Goal: Task Accomplishment & Management: Use online tool/utility

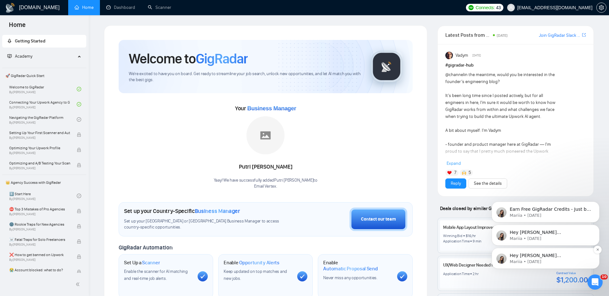
click at [545, 252] on div "Hey [PERSON_NAME][EMAIL_ADDRESS][DOMAIN_NAME], Looks like your Upwork agency Em…" at bounding box center [545, 258] width 98 height 13
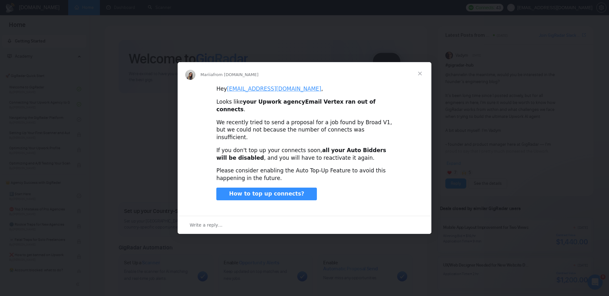
click at [420, 81] on span "Close" at bounding box center [419, 73] width 23 height 23
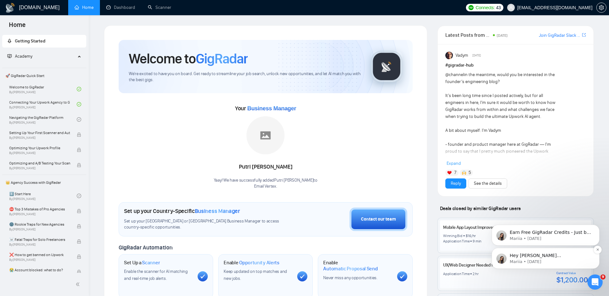
click at [520, 250] on div "Hey [PERSON_NAME][EMAIL_ADDRESS][DOMAIN_NAME], Looks like your Upwork agency Em…" at bounding box center [545, 258] width 108 height 21
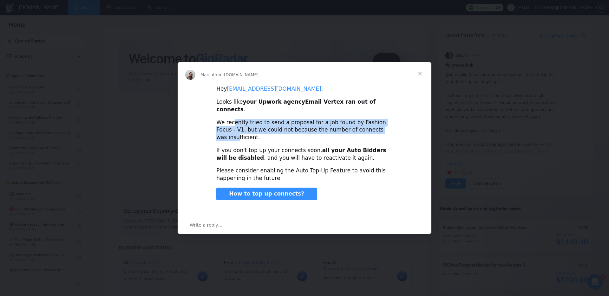
drag, startPoint x: 233, startPoint y: 120, endPoint x: 368, endPoint y: 129, distance: 135.3
click at [368, 129] on div "We recently tried to send a proposal for a job found by Fashion Focus - V1, but…" at bounding box center [304, 130] width 176 height 23
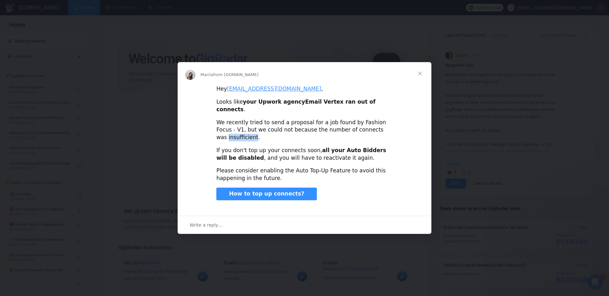
click at [368, 129] on div "We recently tried to send a proposal for a job found by Fashion Focus - V1, but…" at bounding box center [304, 130] width 176 height 23
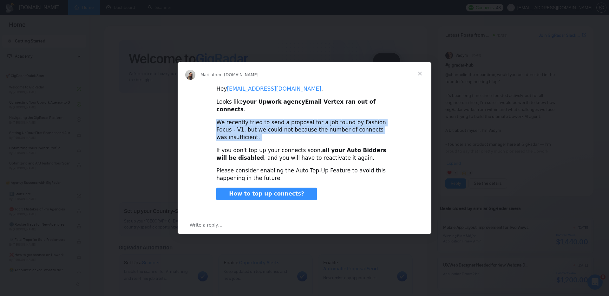
click at [368, 129] on div "We recently tried to send a proposal for a job found by Fashion Focus - V1, but…" at bounding box center [304, 130] width 176 height 23
click at [266, 127] on div "We recently tried to send a proposal for a job found by Fashion Focus - V1, but…" at bounding box center [304, 130] width 176 height 23
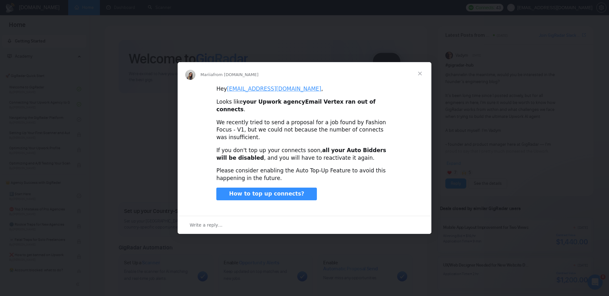
drag, startPoint x: 259, startPoint y: 123, endPoint x: 350, endPoint y: 124, distance: 90.7
click at [350, 124] on div "We recently tried to send a proposal for a job found by Fashion Focus - V1, but…" at bounding box center [304, 130] width 176 height 23
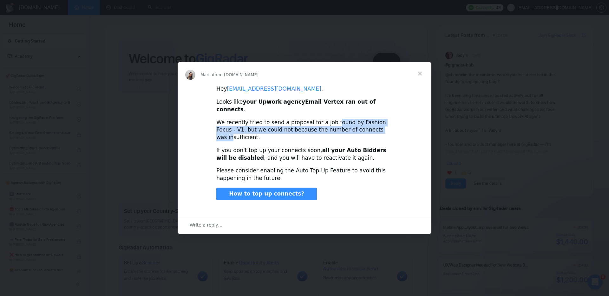
drag, startPoint x: 328, startPoint y: 123, endPoint x: 363, endPoint y: 130, distance: 36.1
click at [363, 130] on div "We recently tried to send a proposal for a job found by Fashion Focus - V1, but…" at bounding box center [304, 130] width 176 height 23
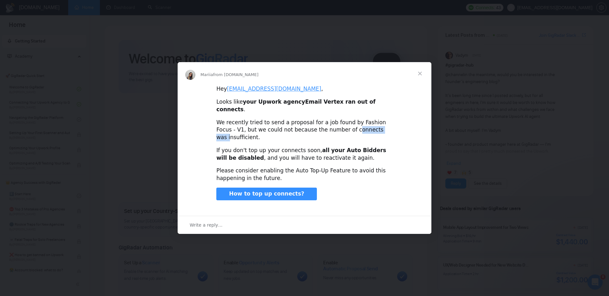
drag, startPoint x: 327, startPoint y: 129, endPoint x: 360, endPoint y: 131, distance: 32.7
click at [360, 131] on div "We recently tried to send a proposal for a job found by Fashion Focus - V1, but…" at bounding box center [304, 130] width 176 height 23
click at [411, 85] on span "Close" at bounding box center [419, 73] width 23 height 23
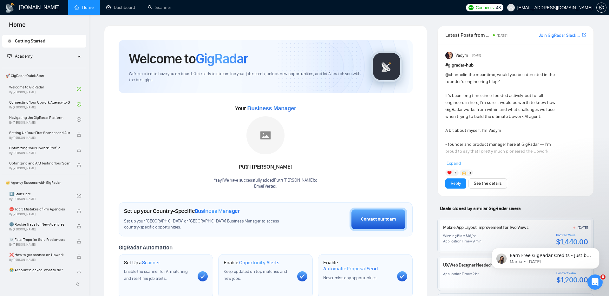
click at [33, 43] on span "Getting Started" at bounding box center [30, 40] width 30 height 5
click at [112, 10] on link "Dashboard" at bounding box center [120, 7] width 29 height 5
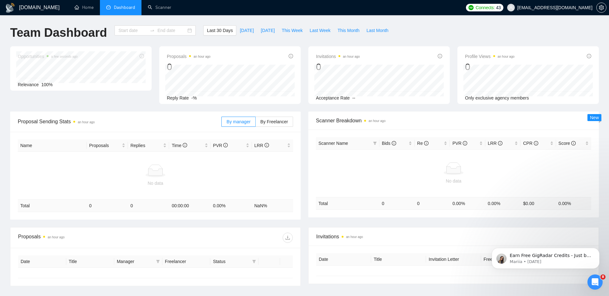
type input "[DATE]"
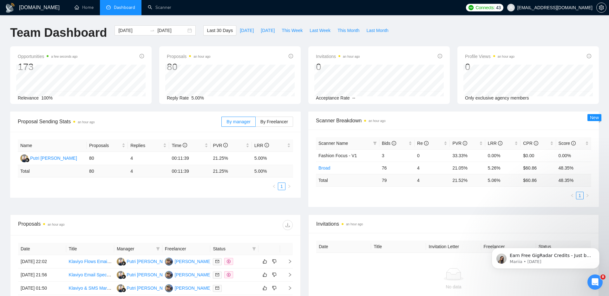
click at [494, 8] on span "Connects:" at bounding box center [484, 7] width 19 height 7
click at [11, 7] on img at bounding box center [10, 8] width 10 height 10
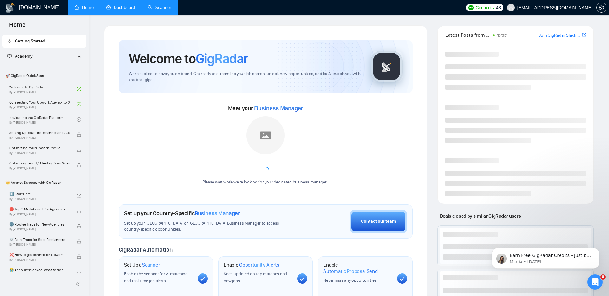
click at [169, 6] on link "Scanner" at bounding box center [159, 7] width 23 height 5
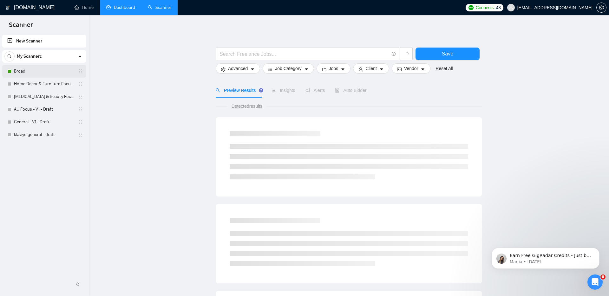
click at [34, 67] on link "Broad" at bounding box center [44, 71] width 60 height 13
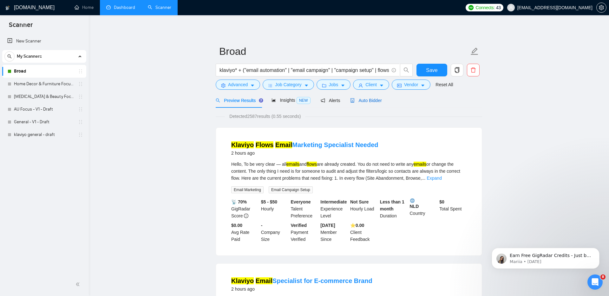
click at [367, 99] on span "Auto Bidder" at bounding box center [365, 100] width 31 height 5
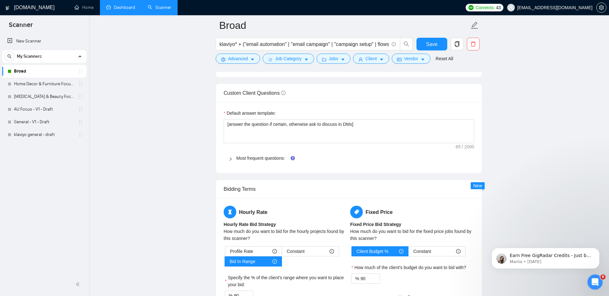
scroll to position [868, 0]
click at [229, 161] on icon "right" at bounding box center [231, 160] width 4 height 4
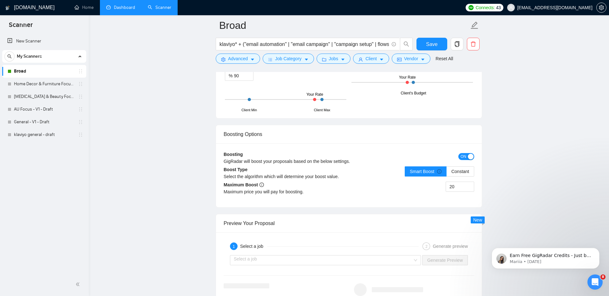
scroll to position [1627, 0]
click at [460, 184] on input "20" at bounding box center [460, 186] width 28 height 10
click at [467, 184] on span "Increase Value" at bounding box center [470, 184] width 7 height 6
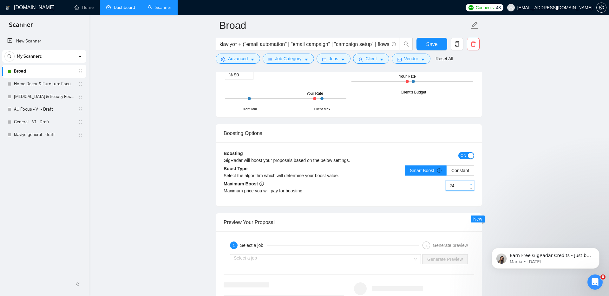
click at [467, 184] on span "Increase Value" at bounding box center [470, 184] width 7 height 6
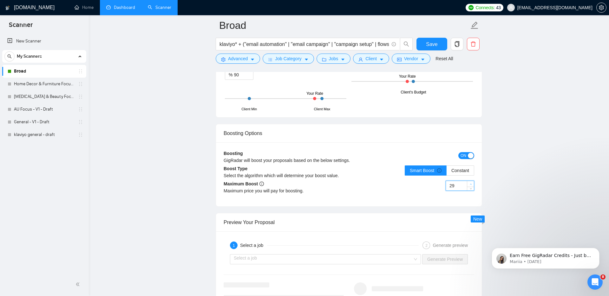
click at [467, 184] on span "Increase Value" at bounding box center [470, 184] width 7 height 6
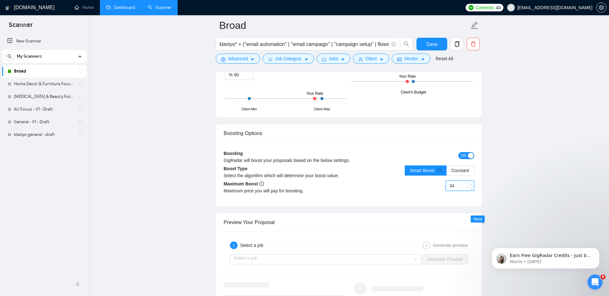
click at [467, 184] on span "Increase Value" at bounding box center [470, 184] width 7 height 6
click at [468, 188] on span "down" at bounding box center [470, 188] width 4 height 4
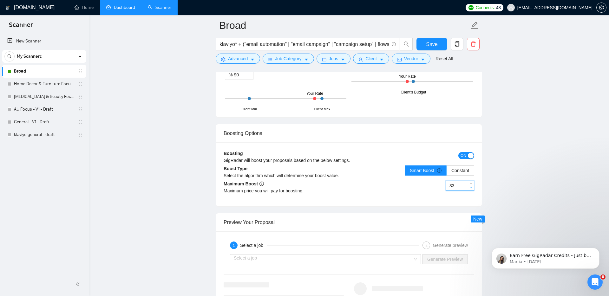
click at [468, 188] on span "down" at bounding box center [470, 188] width 4 height 4
type input "30"
click at [468, 188] on span "down" at bounding box center [470, 188] width 4 height 4
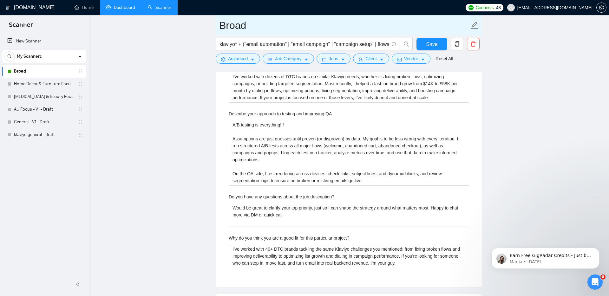
scroll to position [1281, 0]
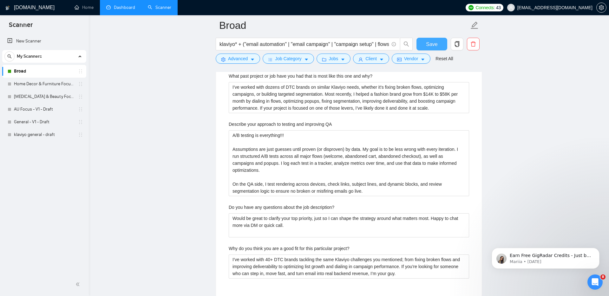
click at [429, 41] on span "Save" at bounding box center [431, 44] width 11 height 8
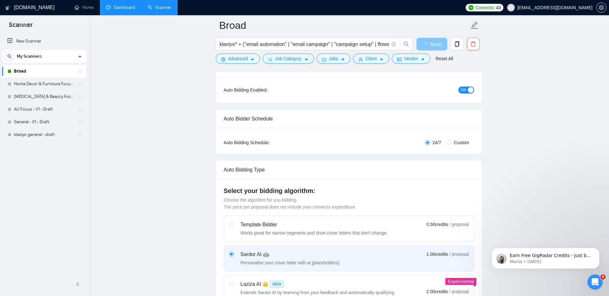
scroll to position [0, 0]
